Goal: Communication & Community: Answer question/provide support

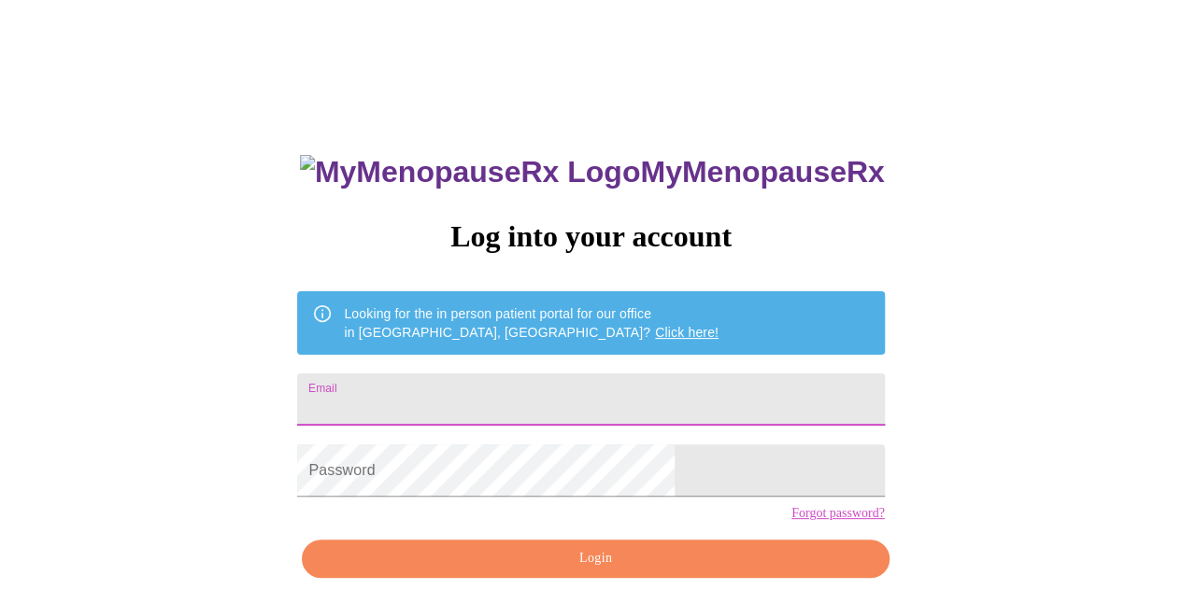
click at [545, 403] on input "Email" at bounding box center [590, 400] width 587 height 52
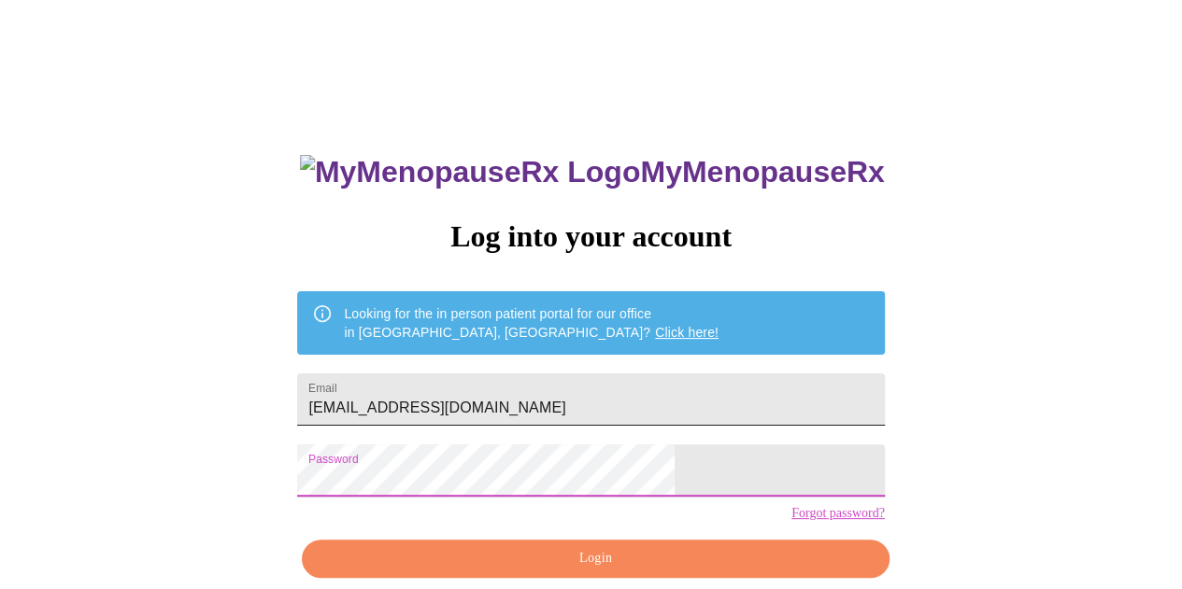
click at [545, 403] on input "[EMAIL_ADDRESS][DOMAIN_NAME]" at bounding box center [590, 400] width 587 height 52
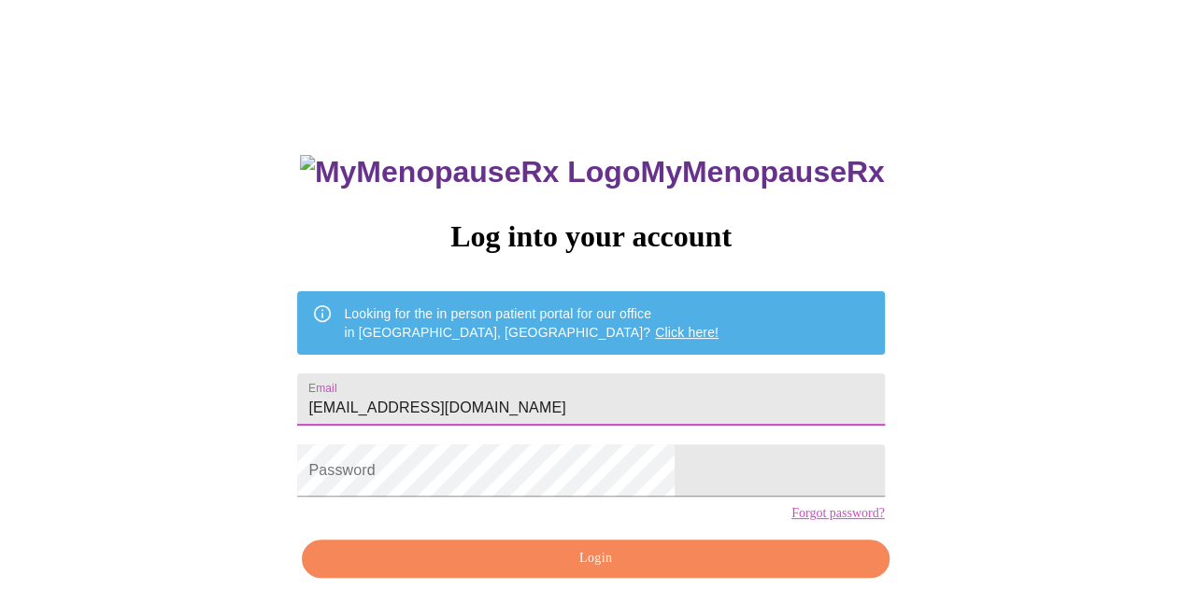
click at [545, 403] on input "[EMAIL_ADDRESS][DOMAIN_NAME]" at bounding box center [590, 400] width 587 height 52
type input "[EMAIL_ADDRESS][DOMAIN_NAME]"
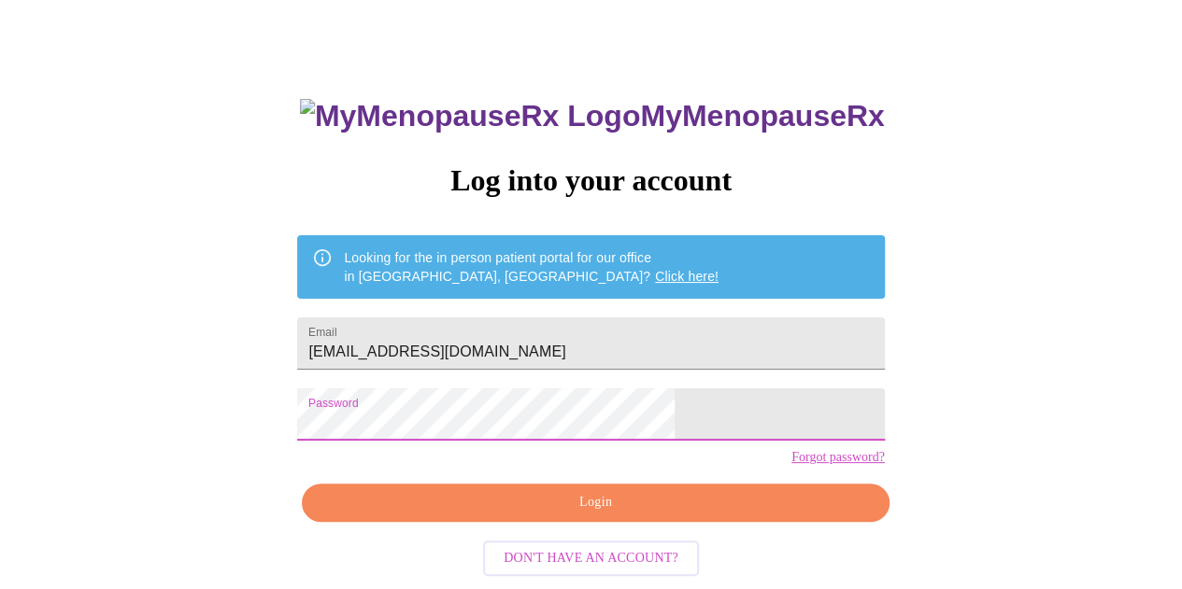
scroll to position [83, 0]
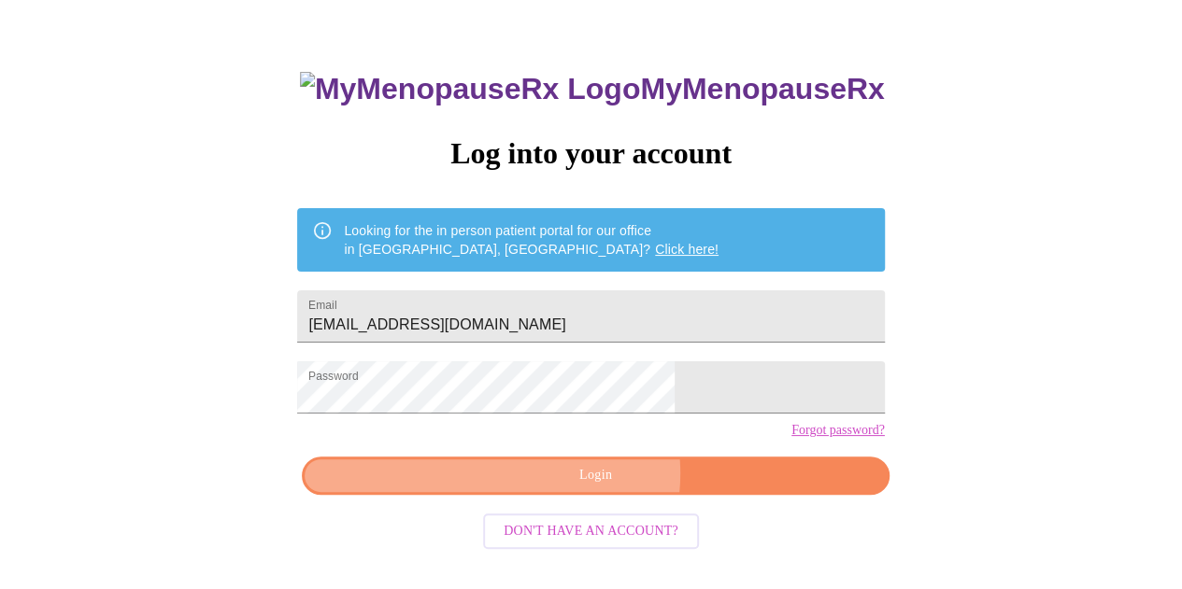
click at [596, 488] on span "Login" at bounding box center [595, 475] width 544 height 23
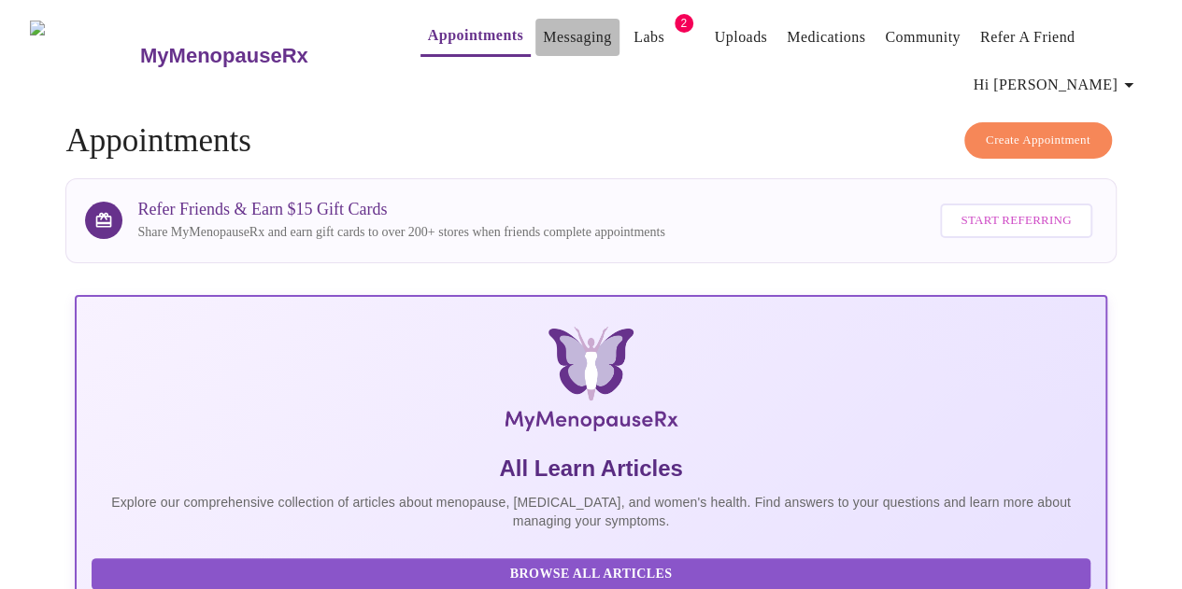
click at [543, 24] on link "Messaging" at bounding box center [577, 37] width 68 height 26
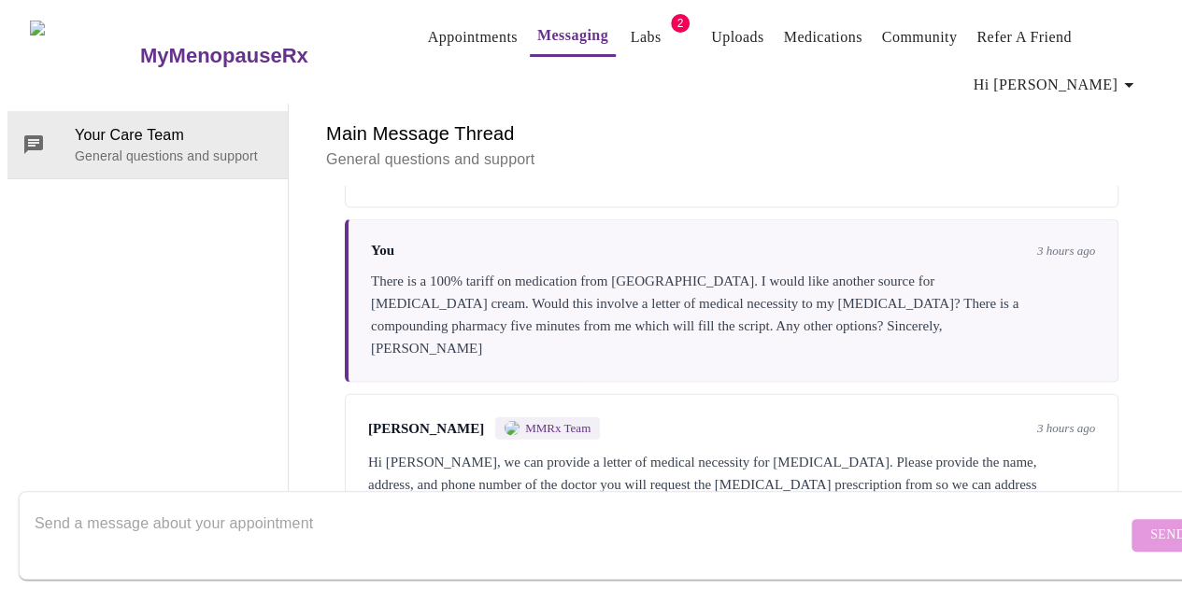
scroll to position [2199, 0]
click at [102, 505] on textarea "Send a message about your appointment" at bounding box center [581, 535] width 1092 height 60
paste textarea "[STREET_ADDRESS]"
paste textarea "[URL][DOMAIN_NAME]"
type textarea "[PERSON_NAME] MD [STREET_ADDRESS] [URL][DOMAIN_NAME]"
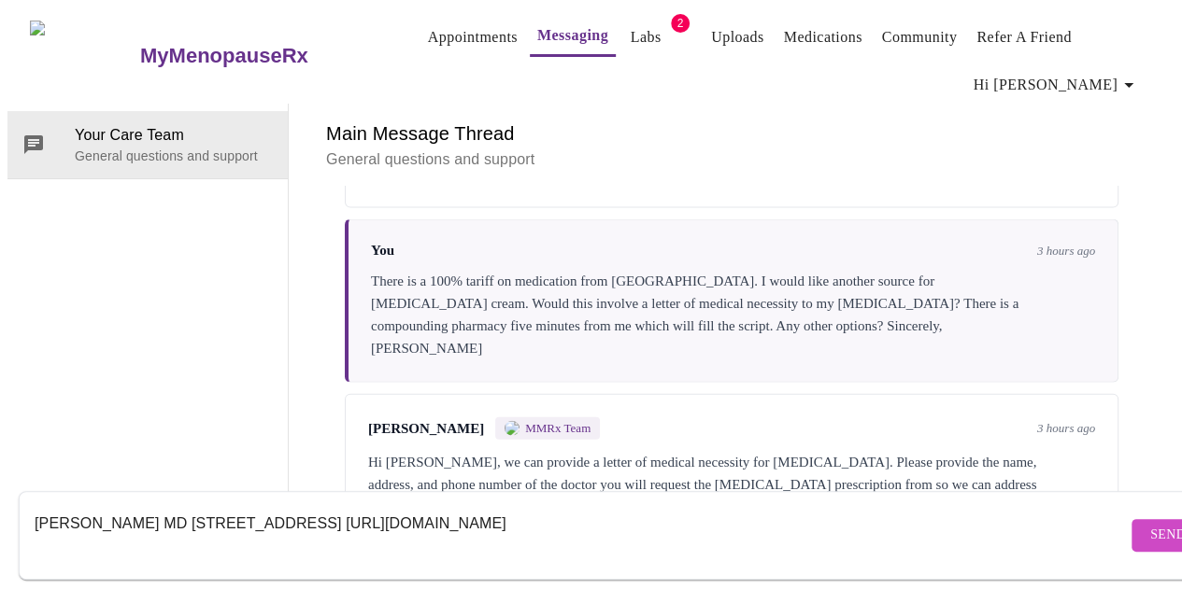
scroll to position [35, 0]
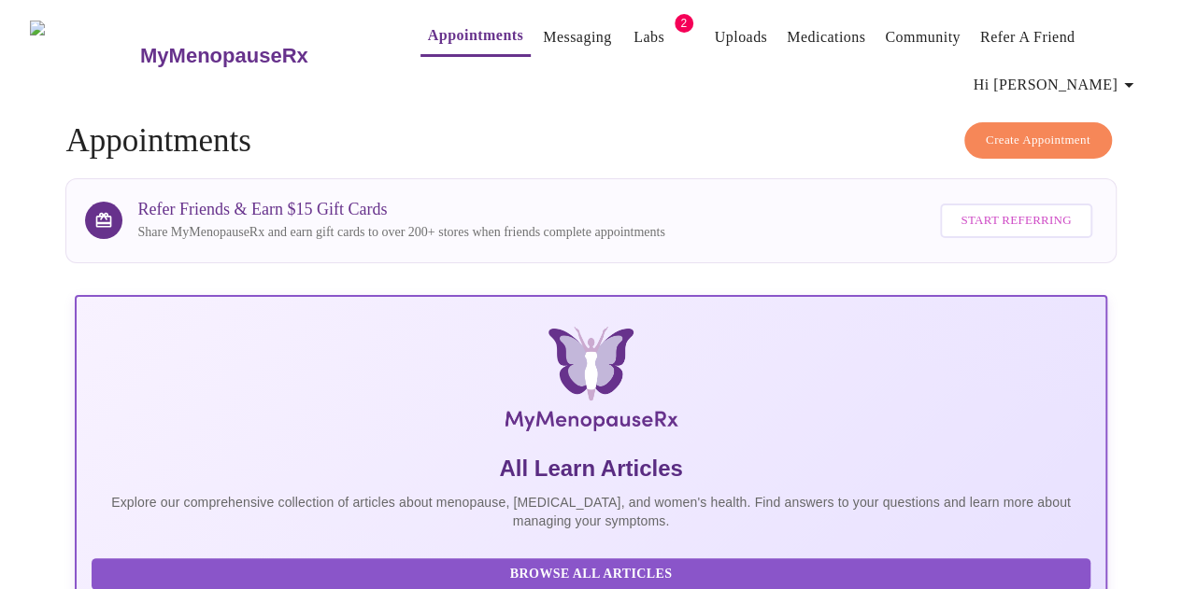
click at [543, 24] on link "Messaging" at bounding box center [577, 37] width 68 height 26
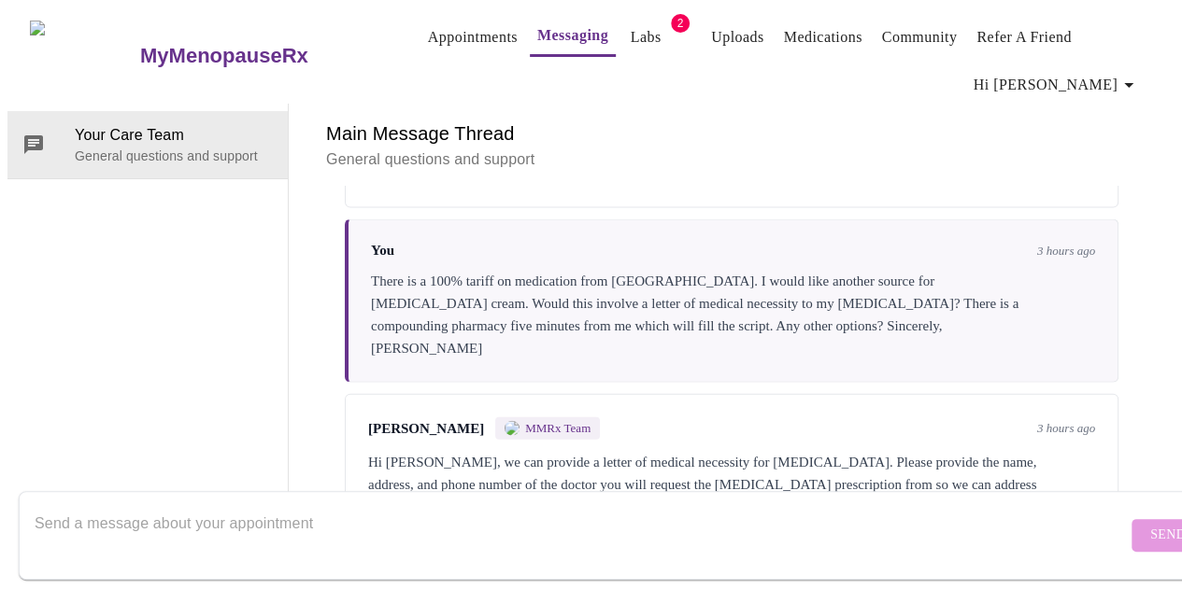
scroll to position [2199, 0]
click at [125, 505] on textarea "Send a message about your appointment" at bounding box center [581, 535] width 1092 height 60
type textarea "D"
paste textarea "[STREET_ADDRESS]"
click at [464, 507] on textarea "[PERSON_NAME] MD [STREET_ADDRESS] 513 231-" at bounding box center [581, 535] width 1092 height 60
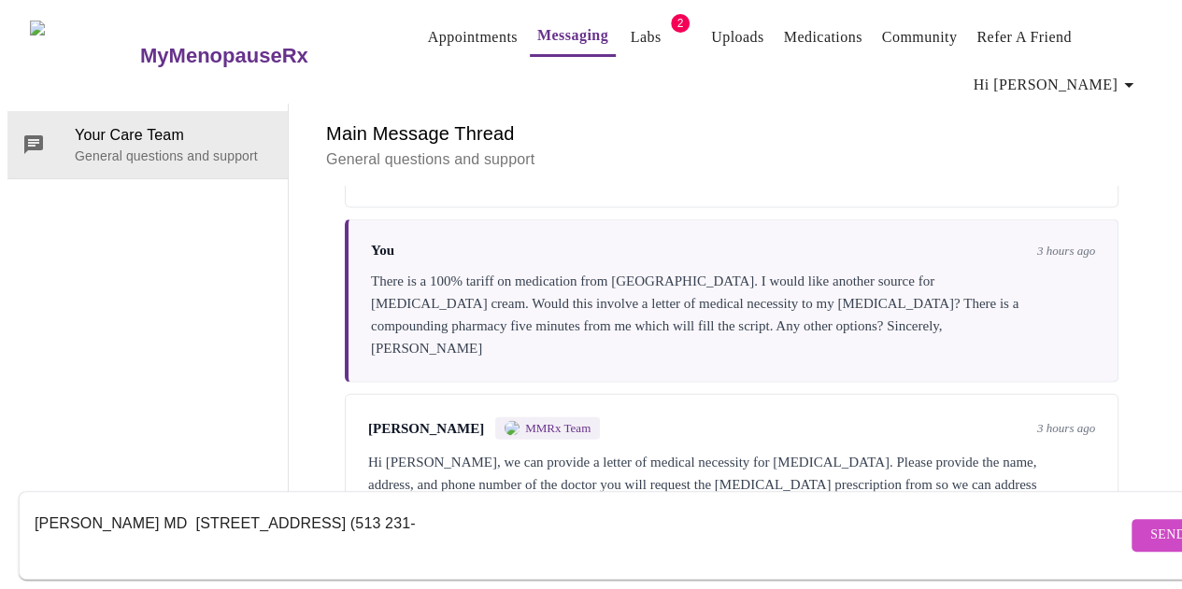
click at [493, 510] on textarea "[PERSON_NAME] MD [STREET_ADDRESS] (513 231-" at bounding box center [581, 535] width 1092 height 60
click at [560, 507] on textarea "[PERSON_NAME] MD [STREET_ADDRESS] (513) 231-" at bounding box center [581, 535] width 1092 height 60
type textarea "[PERSON_NAME] MD [STREET_ADDRESS] (513) 231-3447 [GEOGRAPHIC_DATA]"
click at [1150, 524] on span "Send" at bounding box center [1167, 535] width 35 height 23
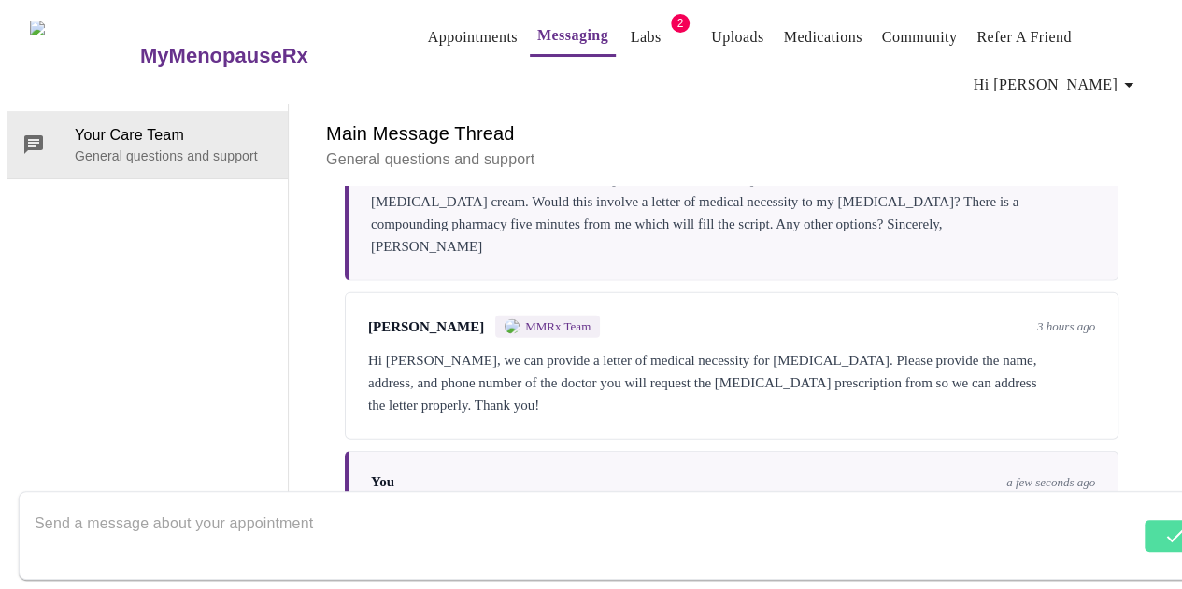
scroll to position [2333, 0]
